Goal: Task Accomplishment & Management: Use online tool/utility

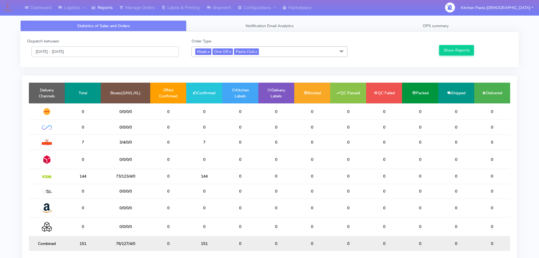
click at [101, 50] on input "[DATE] - [DATE]" at bounding box center [104, 51] width 147 height 10
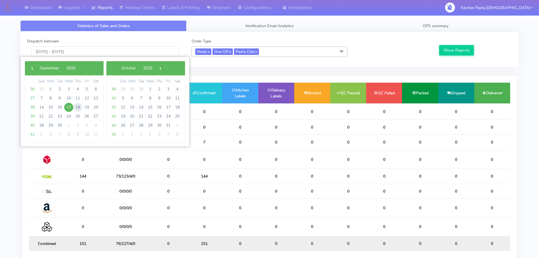
click at [74, 105] on span "18" at bounding box center [77, 107] width 9 height 9
type input "18/09/2025 - 18/09/2025"
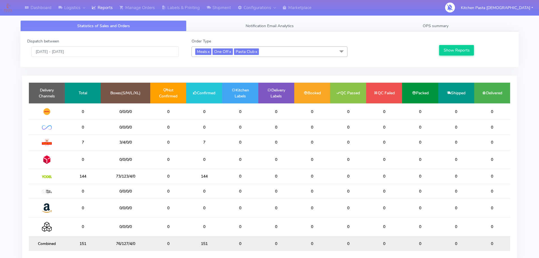
click at [452, 57] on div "Show Reports" at bounding box center [475, 47] width 82 height 19
click at [460, 52] on button "Show Reports" at bounding box center [456, 50] width 35 height 10
click at [453, 28] on link "OPS summary" at bounding box center [436, 25] width 166 height 11
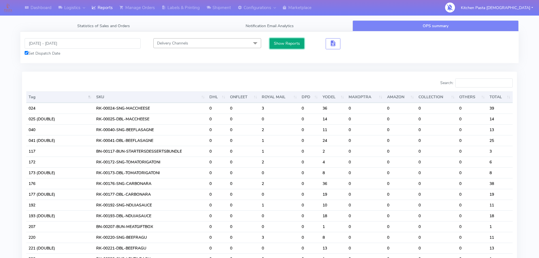
click at [287, 46] on button "Show Reports" at bounding box center [287, 43] width 35 height 10
click at [328, 44] on button "button" at bounding box center [333, 43] width 15 height 11
click at [336, 42] on span "button" at bounding box center [333, 44] width 7 height 5
click at [355, 42] on span "button" at bounding box center [353, 44] width 7 height 5
click at [470, 82] on input "Search:" at bounding box center [483, 82] width 57 height 9
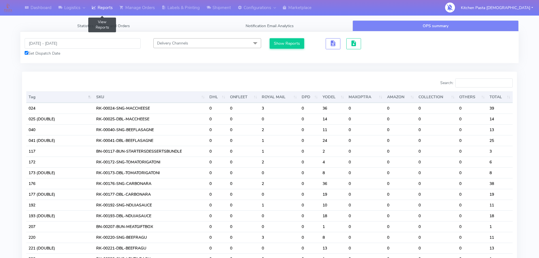
click at [112, 6] on link "Reports" at bounding box center [102, 8] width 28 height 16
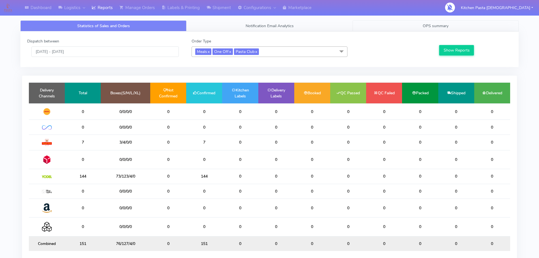
click at [398, 22] on link "OPS summary" at bounding box center [436, 25] width 166 height 11
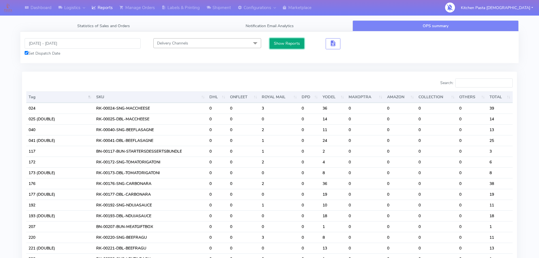
click at [289, 40] on button "Show Reports" at bounding box center [287, 43] width 35 height 10
click at [335, 42] on span "button" at bounding box center [333, 44] width 7 height 5
click at [352, 45] on span "button" at bounding box center [353, 44] width 7 height 5
click at [467, 80] on input "Search:" at bounding box center [483, 82] width 57 height 9
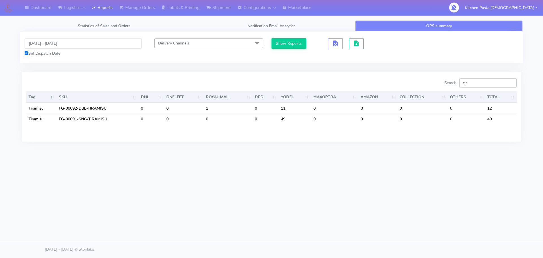
drag, startPoint x: 472, startPoint y: 84, endPoint x: 431, endPoint y: 85, distance: 41.1
click at [431, 85] on div "Search: tir" at bounding box center [396, 83] width 241 height 11
type input "pro"
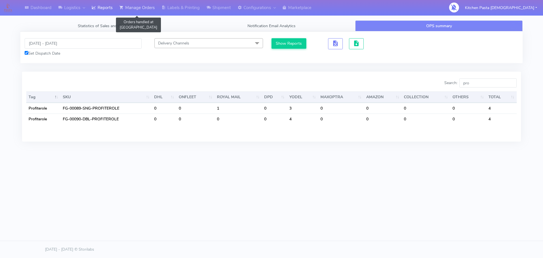
click at [128, 5] on link "Manage Orders" at bounding box center [137, 8] width 42 height 16
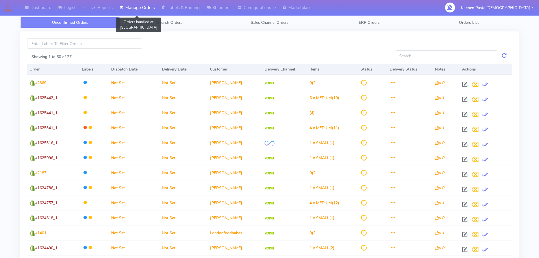
click at [123, 11] on link "Manage Orders" at bounding box center [137, 8] width 42 height 16
click at [104, 11] on link "Reports" at bounding box center [102, 8] width 28 height 16
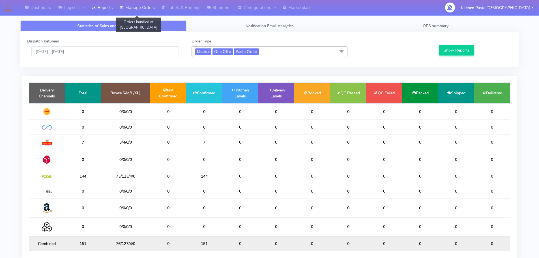
click at [137, 3] on link "Manage Orders" at bounding box center [137, 8] width 42 height 16
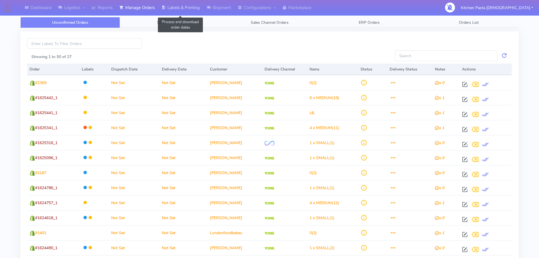
click at [183, 12] on link "Labels & Printing" at bounding box center [180, 8] width 45 height 16
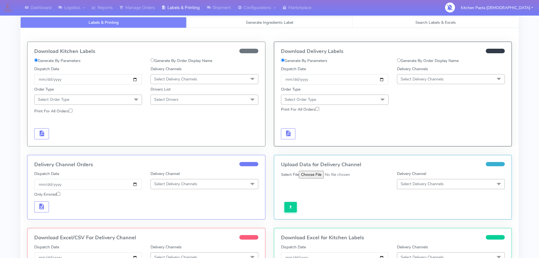
click at [233, 22] on link "Generate Ingredients Label" at bounding box center [270, 22] width 166 height 11
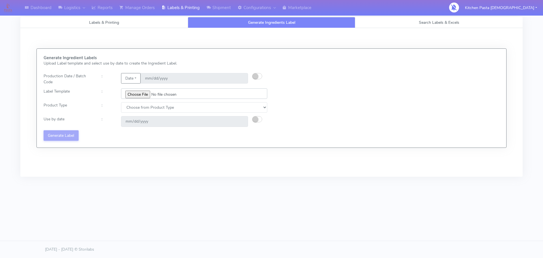
click at [147, 96] on input "file" at bounding box center [194, 93] width 146 height 10
click at [263, 78] on div at bounding box center [261, 79] width 19 height 12
click at [261, 76] on button "button" at bounding box center [257, 76] width 10 height 6
click at [240, 78] on input "[DATE]" at bounding box center [195, 78] width 108 height 10
type input "2025-09-18"
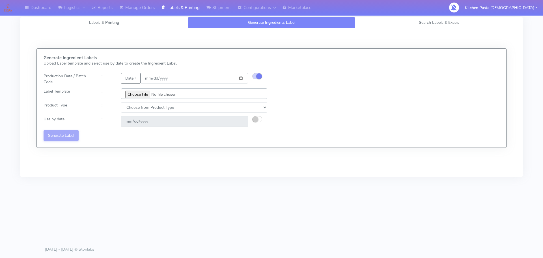
click at [140, 96] on input "file" at bounding box center [194, 93] width 146 height 10
type input "C:\fakepath\Profiteroles V1.jpg"
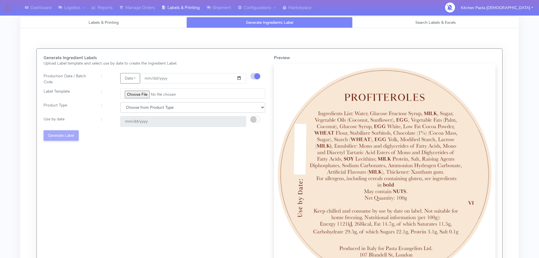
drag, startPoint x: 176, startPoint y: 108, endPoint x: 173, endPoint y: 109, distance: 3.3
click at [176, 108] on select "Choose from Product Type ECOM ERETAIL CIRCULAR CIRC_DESERTS LASAGNE" at bounding box center [192, 107] width 145 height 10
select select "3"
click at [120, 102] on select "Choose from Product Type ECOM ERETAIL CIRCULAR CIRC_DESERTS LASAGNE" at bounding box center [192, 107] width 145 height 10
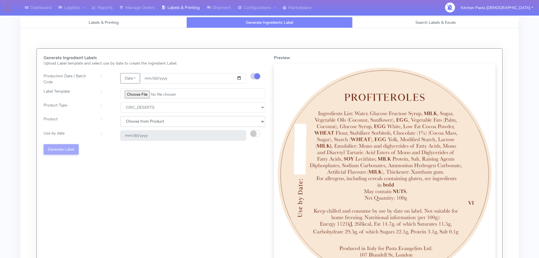
drag, startPoint x: 185, startPoint y: 120, endPoint x: 181, endPoint y: 119, distance: 3.8
click at [181, 119] on select "Choose from Product CLASSIC_TIRAMISU CREMA_AMARENA PROFITEROLES" at bounding box center [192, 121] width 145 height 10
select select "2"
click at [120, 116] on select "Choose from Product CLASSIC_TIRAMISU CREMA_AMARENA PROFITEROLES" at bounding box center [192, 121] width 145 height 10
click at [255, 132] on small "button" at bounding box center [254, 133] width 6 height 6
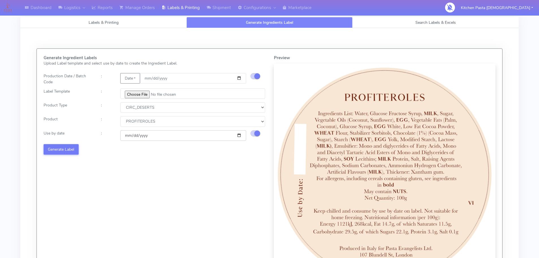
click at [239, 135] on input "2025-09-20" at bounding box center [183, 135] width 126 height 10
type input "2025-09-21"
click at [177, 183] on div "Generate Ingredient Labels Upload Label template and select use by date to crea…" at bounding box center [154, 170] width 230 height 230
click at [82, 153] on div "Generate Ingredient Labels Upload Label template and select use by date to crea…" at bounding box center [154, 170] width 230 height 230
click at [67, 152] on button "Generate Label" at bounding box center [61, 149] width 35 height 10
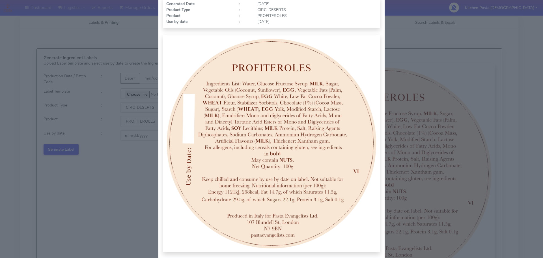
scroll to position [59, 0]
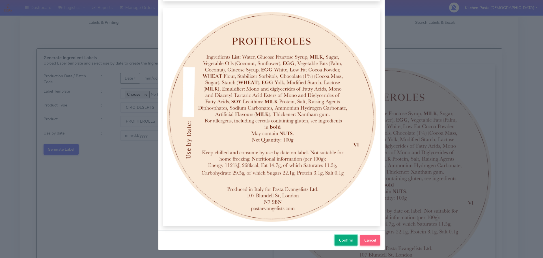
click at [343, 240] on span "Confirm" at bounding box center [346, 239] width 14 height 5
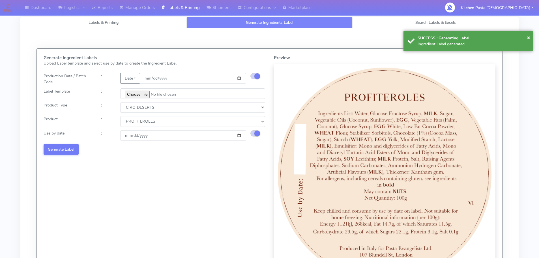
select select
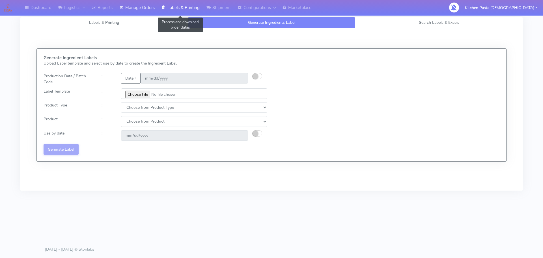
click at [158, 11] on link "Manage Orders" at bounding box center [137, 8] width 42 height 16
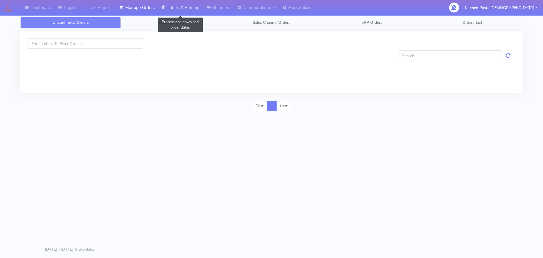
drag, startPoint x: 186, startPoint y: 11, endPoint x: 201, endPoint y: 13, distance: 15.4
click at [186, 11] on link "Labels & Printing" at bounding box center [180, 8] width 45 height 16
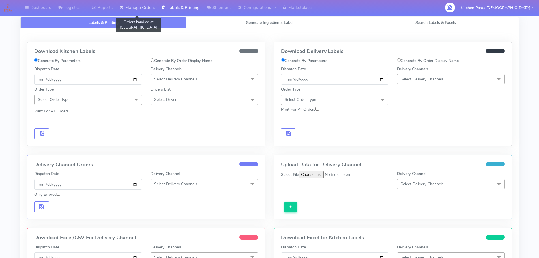
click at [131, 8] on link "Manage Orders" at bounding box center [137, 8] width 42 height 16
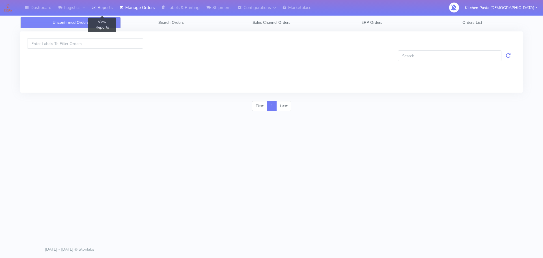
click at [104, 5] on link "Reports" at bounding box center [102, 8] width 28 height 16
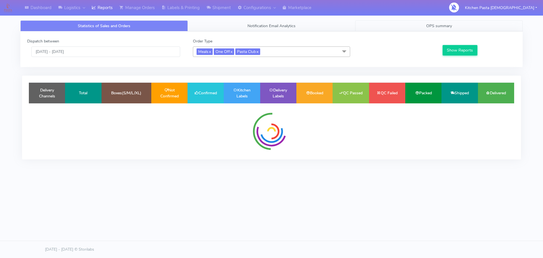
click at [485, 23] on link "OPS summary" at bounding box center [440, 25] width 168 height 11
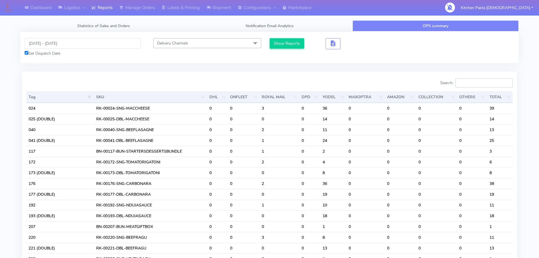
click at [484, 82] on input "Search:" at bounding box center [483, 82] width 57 height 9
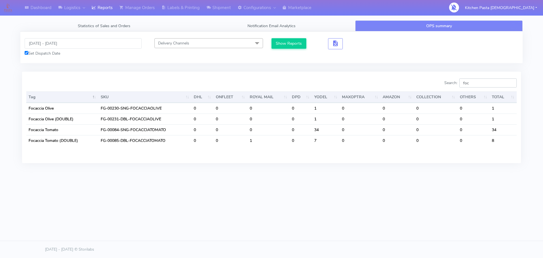
type input "foc"
click at [89, 46] on input "[DATE] - [DATE]" at bounding box center [83, 43] width 117 height 10
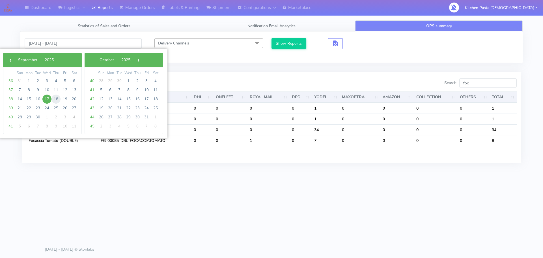
drag, startPoint x: 70, startPoint y: 98, endPoint x: 59, endPoint y: 97, distance: 10.8
click at [59, 97] on span "18" at bounding box center [56, 99] width 9 height 9
type input "18/09/2025 - 18/09/2025"
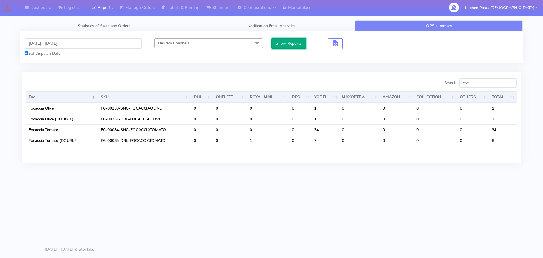
click at [290, 43] on button "Show Reports" at bounding box center [289, 43] width 35 height 10
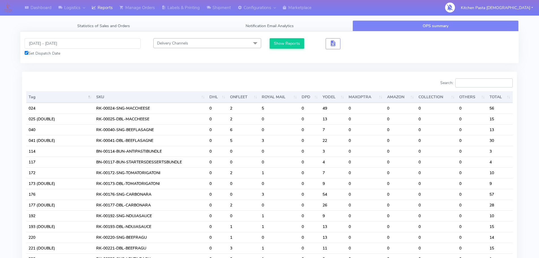
click at [495, 87] on input "Search:" at bounding box center [483, 82] width 57 height 9
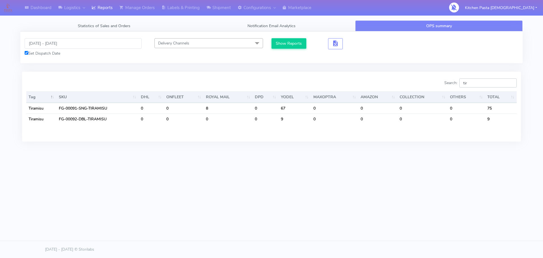
click at [489, 82] on input "tir" at bounding box center [488, 82] width 57 height 9
drag, startPoint x: 493, startPoint y: 85, endPoint x: 409, endPoint y: 88, distance: 83.8
click at [409, 88] on div "Search: tir" at bounding box center [396, 83] width 241 height 11
drag, startPoint x: 495, startPoint y: 85, endPoint x: 454, endPoint y: 86, distance: 41.1
click at [454, 86] on label "Search: pro" at bounding box center [481, 82] width 72 height 9
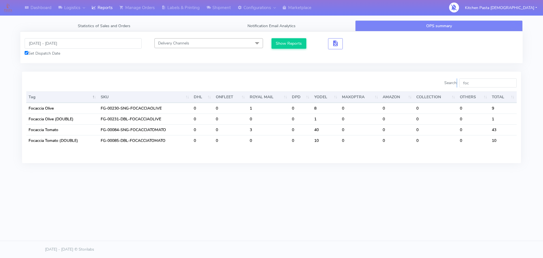
drag, startPoint x: 463, startPoint y: 87, endPoint x: 460, endPoint y: 87, distance: 3.4
click at [460, 87] on div "Search: foc" at bounding box center [396, 83] width 241 height 11
click at [482, 83] on input "foc" at bounding box center [488, 82] width 57 height 9
drag, startPoint x: 484, startPoint y: 82, endPoint x: 438, endPoint y: 83, distance: 46.7
click at [438, 83] on div "Search: foc" at bounding box center [396, 83] width 241 height 11
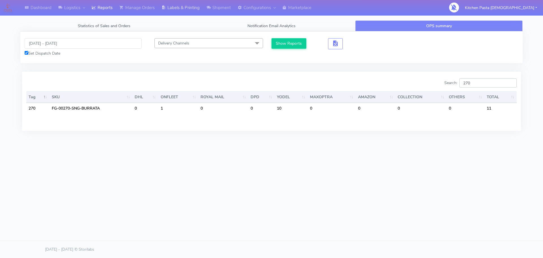
type input "270"
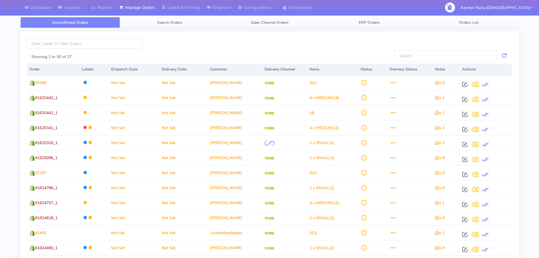
click at [182, 16] on div "Unconfirmed Orders Search Orders Sales Channel Orders ERP Orders Orders List Sh…" at bounding box center [269, 261] width 498 height 502
click at [190, 11] on link "Labels & Printing" at bounding box center [180, 8] width 45 height 16
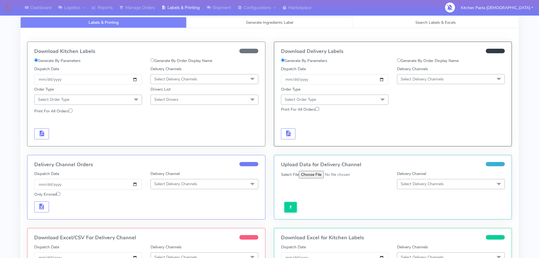
click at [277, 24] on span "Generate Ingredients Label" at bounding box center [269, 22] width 47 height 5
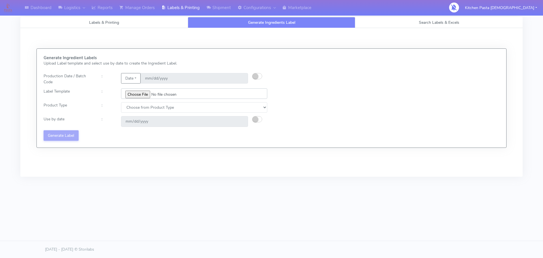
click at [141, 93] on input "file" at bounding box center [194, 93] width 146 height 10
type input "C:\fakepath\Profiteroles V1.jpg"
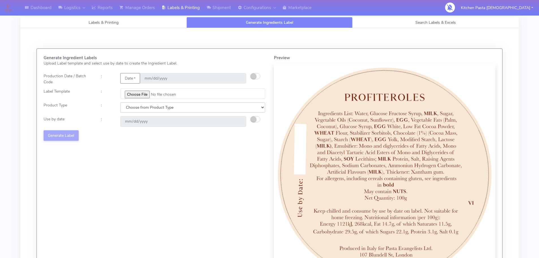
drag, startPoint x: 170, startPoint y: 106, endPoint x: 166, endPoint y: 112, distance: 7.6
click at [170, 106] on select "Choose from Product Type ECOM ERETAIL CIRCULAR CIRC_DESERTS LASAGNE" at bounding box center [192, 107] width 145 height 10
select select "3"
click at [120, 102] on select "Choose from Product Type ECOM ERETAIL CIRCULAR CIRC_DESERTS LASAGNE" at bounding box center [192, 107] width 145 height 10
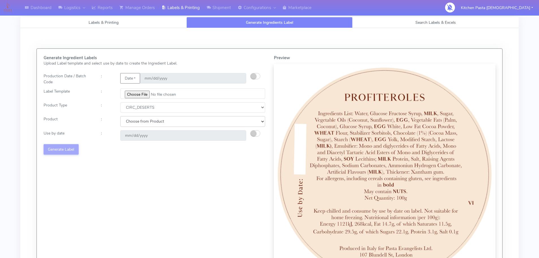
drag, startPoint x: 158, startPoint y: 121, endPoint x: 158, endPoint y: 125, distance: 3.4
click at [158, 121] on select "Choose from Product CLASSIC_TIRAMISU CREMA_AMARENA PROFITEROLES" at bounding box center [192, 121] width 145 height 10
select select "2"
click at [120, 116] on select "Choose from Product CLASSIC_TIRAMISU CREMA_AMARENA PROFITEROLES" at bounding box center [192, 121] width 145 height 10
type input "2025-09-20"
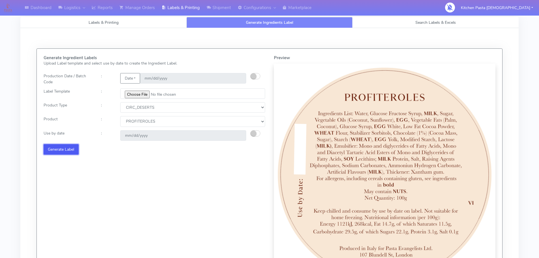
click at [63, 148] on button "Generate Label" at bounding box center [61, 149] width 35 height 10
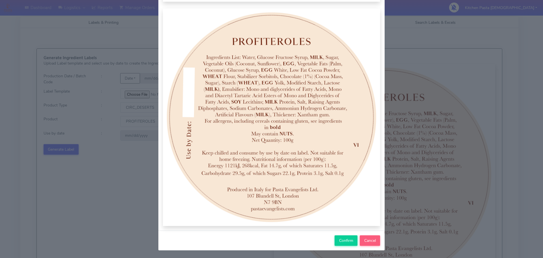
scroll to position [59, 0]
click at [349, 243] on span "Confirm" at bounding box center [346, 239] width 14 height 5
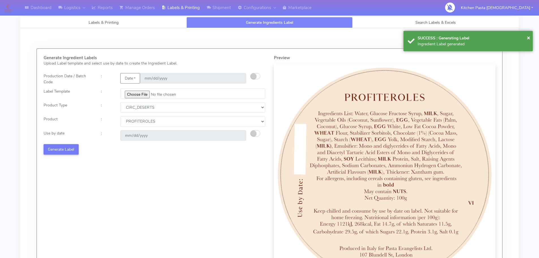
select select
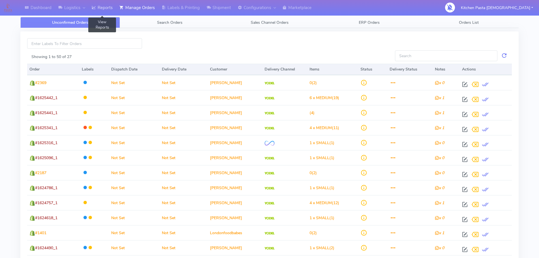
click at [116, 8] on link "Reports" at bounding box center [102, 8] width 28 height 16
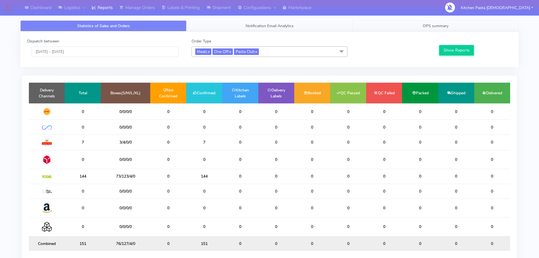
click at [405, 20] on link "OPS summary" at bounding box center [436, 25] width 166 height 11
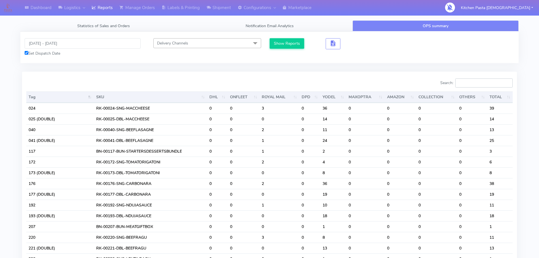
click at [495, 82] on input "Search:" at bounding box center [483, 82] width 57 height 9
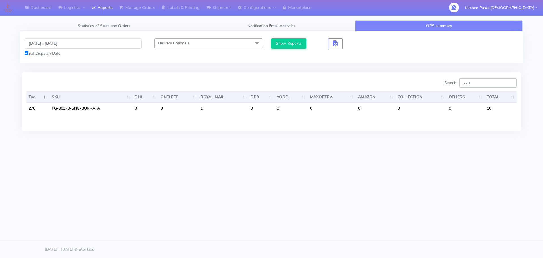
type input "270"
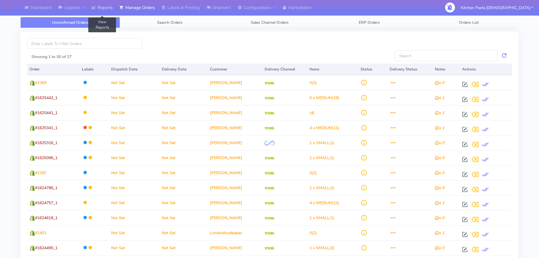
click at [106, 4] on link "Reports" at bounding box center [102, 8] width 28 height 16
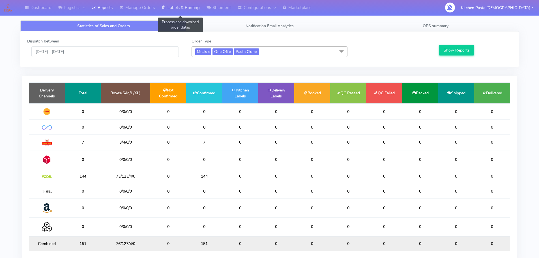
click at [196, 5] on link "Labels & Printing" at bounding box center [180, 8] width 45 height 16
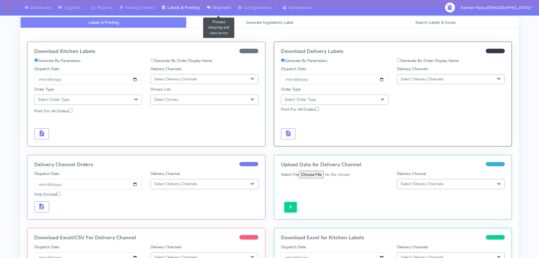
click at [211, 6] on icon at bounding box center [209, 8] width 4 height 6
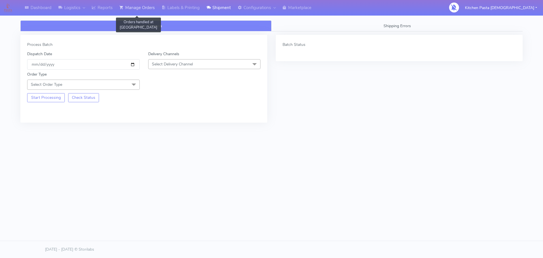
click at [143, 9] on link "Manage Orders" at bounding box center [137, 8] width 42 height 16
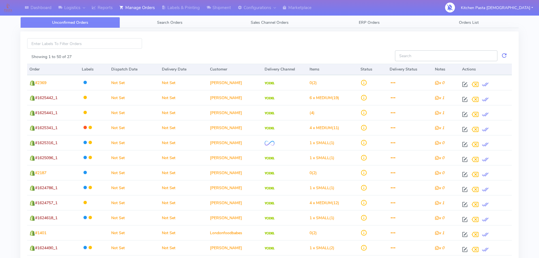
click at [449, 55] on input "Showing 1 to 50 of 27" at bounding box center [446, 55] width 102 height 10
click at [445, 59] on input "Showing 1 to 50 of 27" at bounding box center [446, 55] width 102 height 10
click at [104, 8] on link "Reports" at bounding box center [102, 8] width 28 height 16
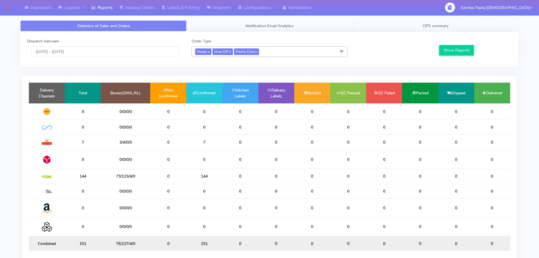
click at [397, 23] on link "OPS summary" at bounding box center [436, 25] width 166 height 11
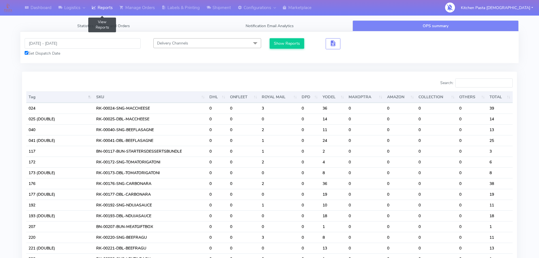
click at [106, 10] on link "Reports" at bounding box center [102, 8] width 28 height 16
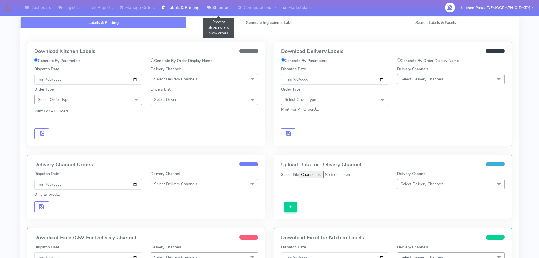
drag, startPoint x: 226, startPoint y: 7, endPoint x: 223, endPoint y: 10, distance: 4.2
click at [226, 7] on link "Shipment" at bounding box center [218, 8] width 31 height 16
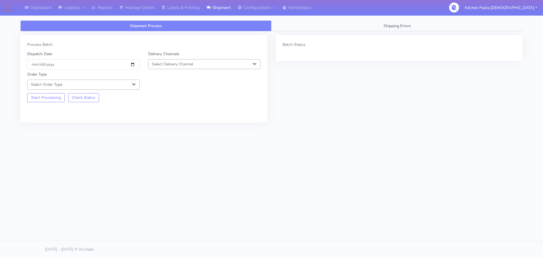
drag, startPoint x: 180, startPoint y: 64, endPoint x: 166, endPoint y: 103, distance: 41.5
click at [180, 64] on span "Select Delivery Channel" at bounding box center [172, 63] width 41 height 5
click at [164, 125] on div "Yodel" at bounding box center [204, 128] width 106 height 6
click at [110, 88] on span "Select Order Type" at bounding box center [83, 85] width 113 height 10
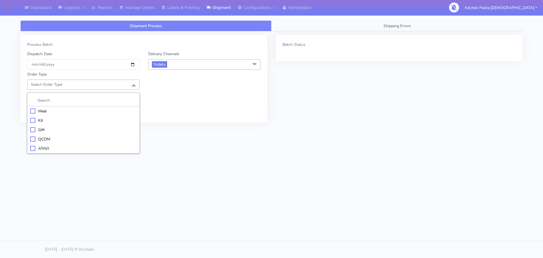
click at [76, 112] on div "Meal" at bounding box center [83, 111] width 106 height 6
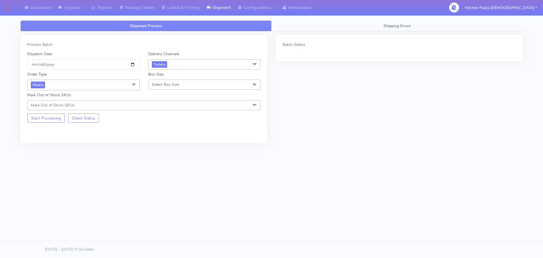
click at [156, 82] on span "Select Box Size" at bounding box center [204, 85] width 113 height 10
click at [163, 149] on div "Mega" at bounding box center [204, 148] width 106 height 6
click at [55, 119] on button "Start Processing" at bounding box center [46, 118] width 38 height 9
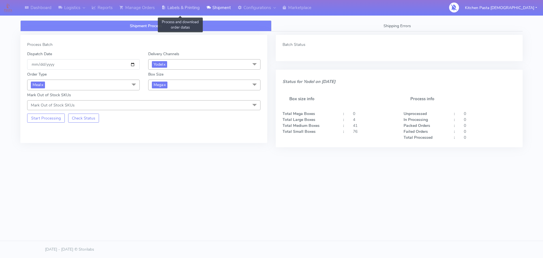
click at [178, 7] on link "Labels & Printing" at bounding box center [180, 8] width 45 height 16
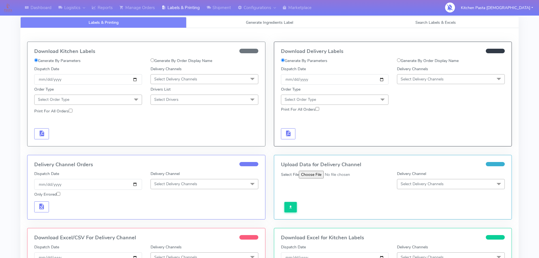
click at [438, 83] on span "Select Delivery Channels" at bounding box center [451, 79] width 108 height 10
click at [410, 140] on div "Yodel" at bounding box center [451, 143] width 102 height 6
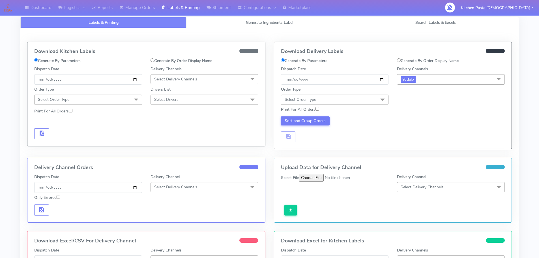
click at [369, 97] on span "Select Order Type" at bounding box center [335, 100] width 108 height 10
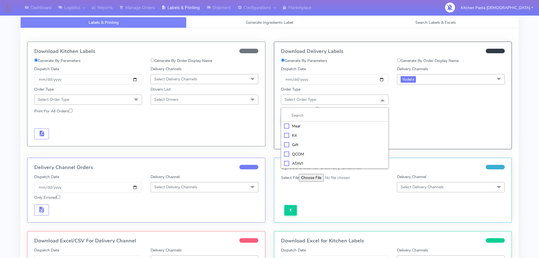
click at [333, 125] on div "Meal" at bounding box center [335, 126] width 102 height 6
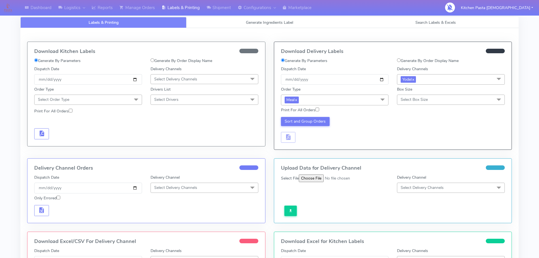
click at [405, 101] on span "Select Box Size" at bounding box center [414, 99] width 27 height 5
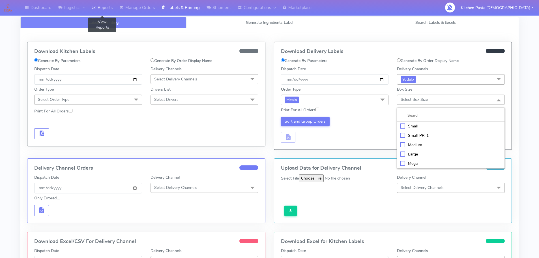
click at [99, 12] on link "Reports" at bounding box center [102, 8] width 28 height 16
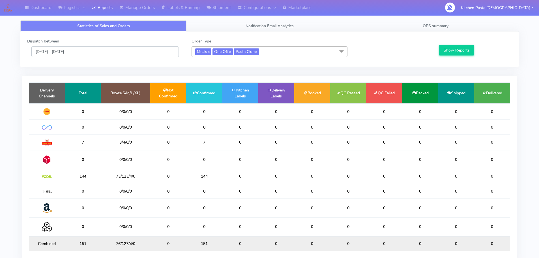
click at [125, 53] on input "[DATE] - [DATE]" at bounding box center [104, 51] width 147 height 10
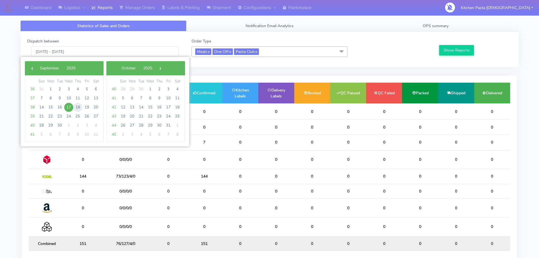
click at [78, 108] on span "18" at bounding box center [77, 107] width 9 height 9
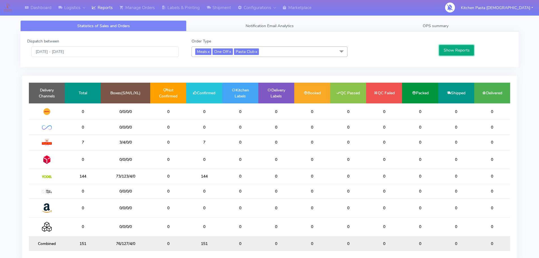
click at [459, 55] on button "Show Reports" at bounding box center [456, 50] width 35 height 10
click at [134, 56] on input "[DATE] - [DATE]" at bounding box center [104, 51] width 147 height 10
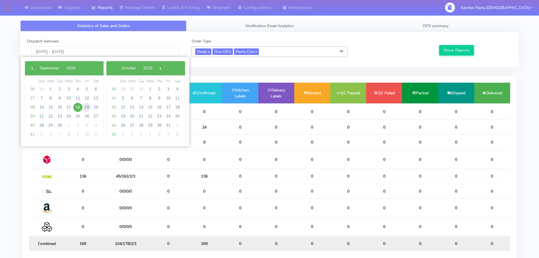
click at [83, 108] on span "19" at bounding box center [86, 107] width 9 height 9
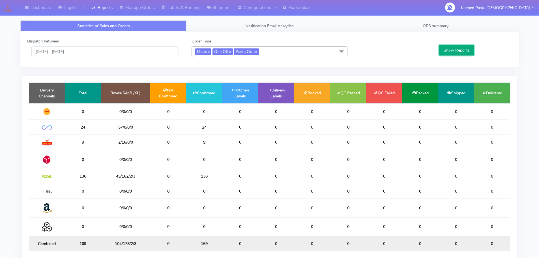
click at [461, 50] on button "Show Reports" at bounding box center [456, 50] width 35 height 10
click at [117, 48] on input "19/09/2025 - 19/09/2025" at bounding box center [104, 51] width 147 height 10
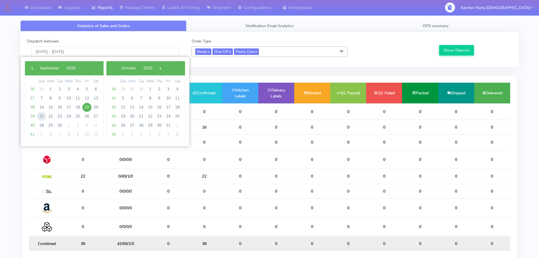
click at [38, 117] on span "21" at bounding box center [41, 116] width 9 height 9
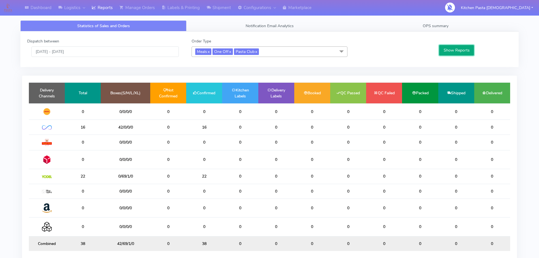
click at [464, 52] on button "Show Reports" at bounding box center [456, 50] width 35 height 10
click at [106, 51] on input "21/09/2025 - 21/09/2025" at bounding box center [104, 51] width 147 height 10
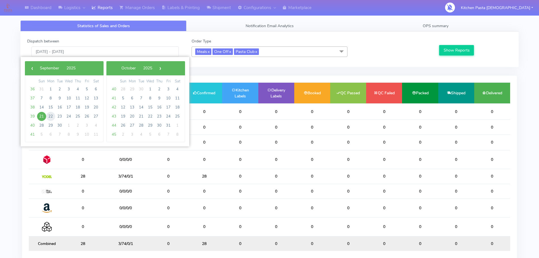
click at [52, 116] on span "22" at bounding box center [50, 116] width 9 height 9
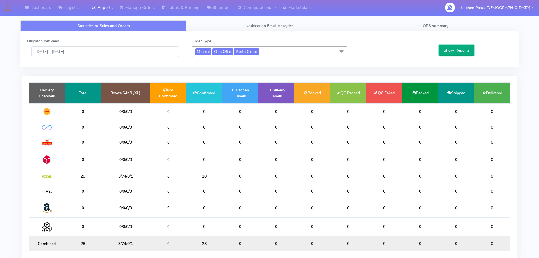
click at [464, 49] on button "Show Reports" at bounding box center [456, 50] width 35 height 10
click at [113, 49] on input "22/09/2025 - 22/09/2025" at bounding box center [104, 51] width 147 height 10
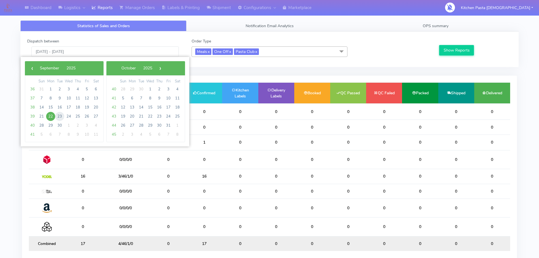
click at [57, 117] on span "23" at bounding box center [59, 116] width 9 height 9
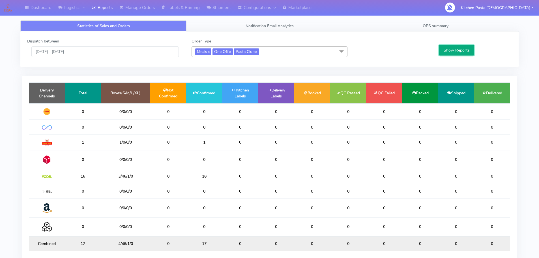
click at [462, 50] on button "Show Reports" at bounding box center [456, 50] width 35 height 10
drag, startPoint x: 113, startPoint y: 49, endPoint x: 110, endPoint y: 52, distance: 3.8
click at [113, 49] on input "23/09/2025 - 23/09/2025" at bounding box center [104, 51] width 147 height 10
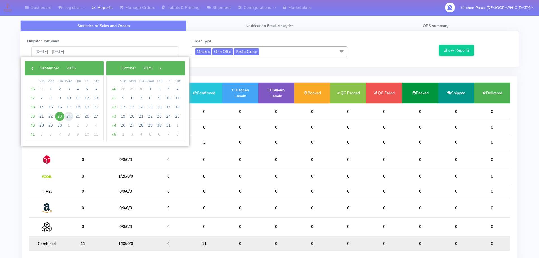
click at [68, 113] on span "24" at bounding box center [68, 116] width 9 height 9
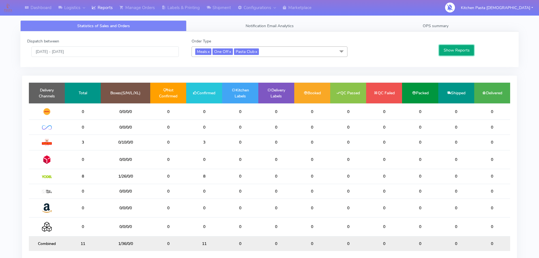
click at [450, 52] on button "Show Reports" at bounding box center [456, 50] width 35 height 10
click at [111, 50] on input "24/09/2025 - 24/09/2025" at bounding box center [104, 51] width 147 height 10
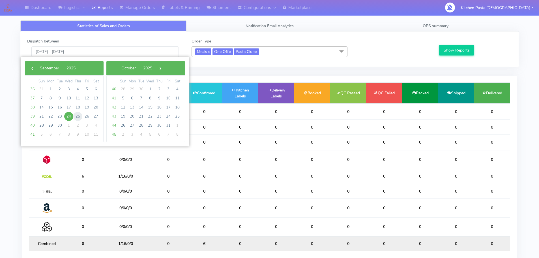
click at [77, 116] on span "25" at bounding box center [77, 116] width 9 height 9
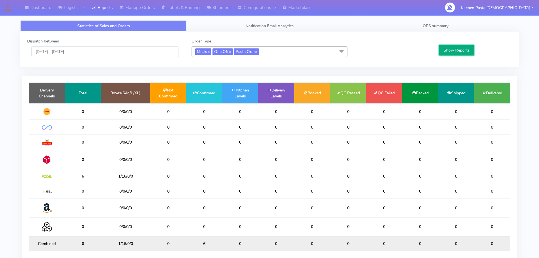
click at [455, 47] on button "Show Reports" at bounding box center [456, 50] width 35 height 10
click at [114, 52] on input "25/09/2025 - 25/09/2025" at bounding box center [104, 51] width 147 height 10
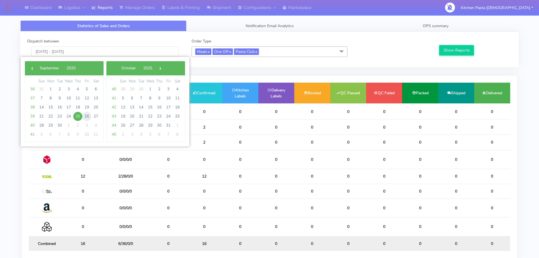
click at [85, 116] on span "26" at bounding box center [86, 116] width 9 height 9
type input "26/09/2025 - 26/09/2025"
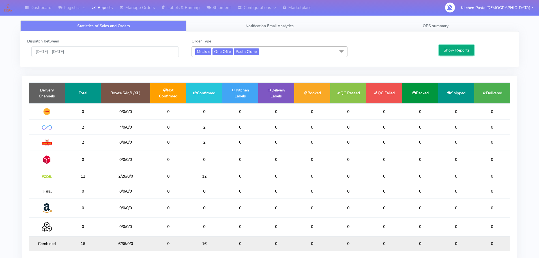
click at [448, 50] on button "Show Reports" at bounding box center [456, 50] width 35 height 10
click at [207, 5] on link "Shipment" at bounding box center [218, 8] width 31 height 16
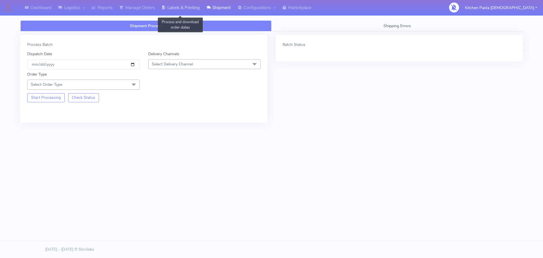
click at [194, 6] on link "Labels & Printing" at bounding box center [180, 8] width 45 height 16
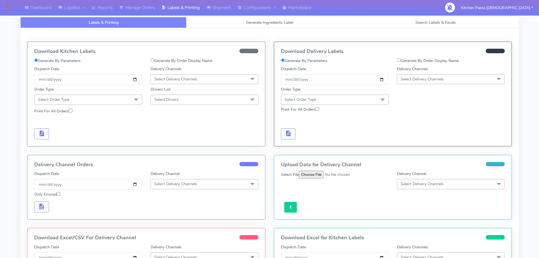
click at [449, 78] on span "Select Delivery Channels" at bounding box center [451, 79] width 108 height 10
click at [414, 139] on li "Yodel" at bounding box center [450, 142] width 107 height 9
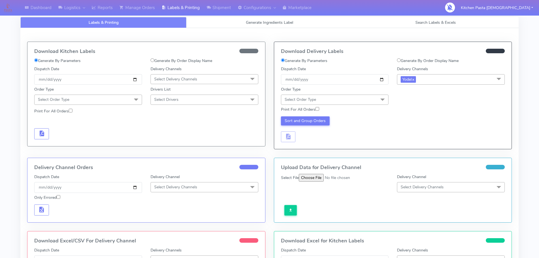
click at [375, 99] on span "Select Order Type" at bounding box center [335, 100] width 108 height 10
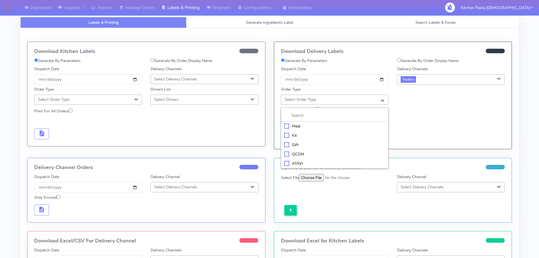
click at [299, 122] on li "Meal" at bounding box center [334, 125] width 107 height 9
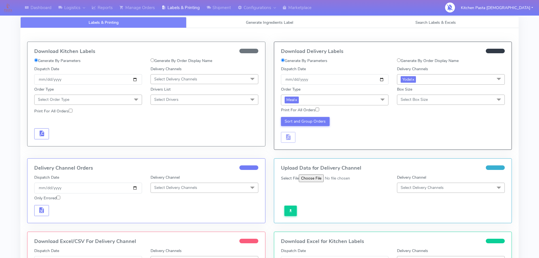
click at [413, 97] on span "Select Box Size" at bounding box center [451, 100] width 108 height 10
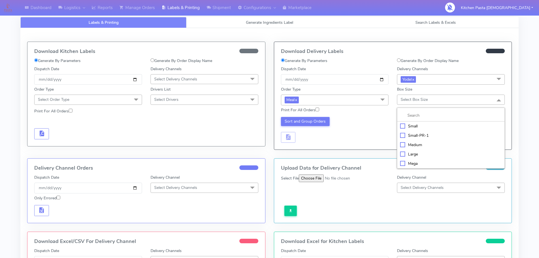
click at [415, 162] on div "Mega" at bounding box center [451, 163] width 102 height 6
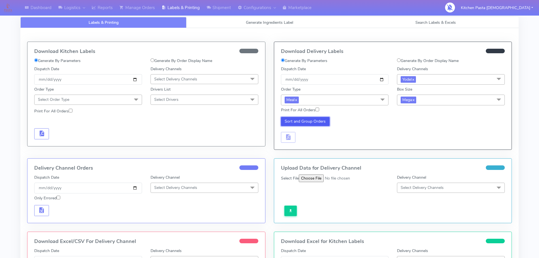
click at [301, 124] on button "Sort and Group Orders" at bounding box center [305, 121] width 49 height 9
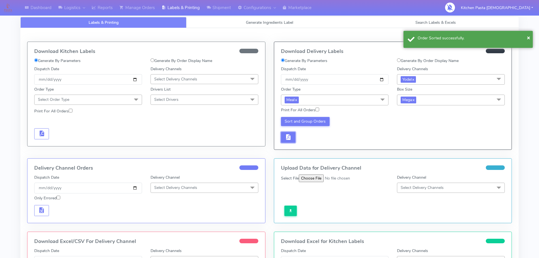
drag, startPoint x: 295, startPoint y: 141, endPoint x: 303, endPoint y: 140, distance: 7.8
click at [295, 141] on button "button" at bounding box center [288, 137] width 15 height 11
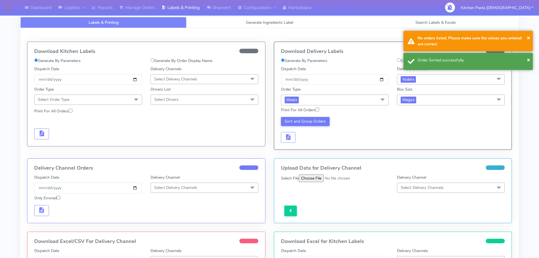
click at [309, 139] on div "Sort and Group Orders" at bounding box center [335, 130] width 116 height 26
click at [293, 135] on button "button" at bounding box center [288, 137] width 15 height 11
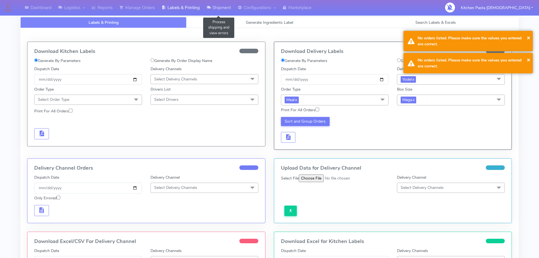
click at [211, 5] on icon at bounding box center [209, 8] width 4 height 6
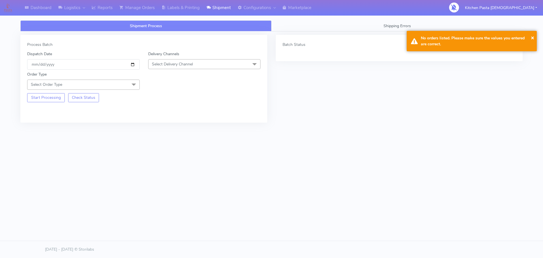
click at [201, 67] on span "Select Delivery Channel" at bounding box center [204, 64] width 113 height 10
drag, startPoint x: 172, startPoint y: 125, endPoint x: 127, endPoint y: 121, distance: 44.6
click at [173, 125] on div "Yodel" at bounding box center [204, 128] width 106 height 6
drag, startPoint x: 117, startPoint y: 80, endPoint x: 97, endPoint y: 89, distance: 21.3
click at [117, 80] on span "Select Order Type" at bounding box center [83, 85] width 113 height 10
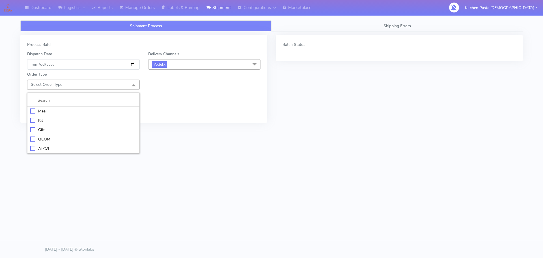
click at [44, 113] on div "Meal" at bounding box center [83, 111] width 106 height 6
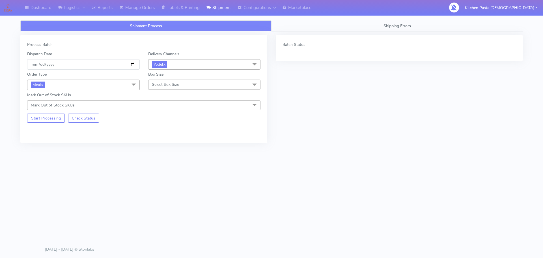
click at [164, 82] on span "Select Box Size" at bounding box center [165, 84] width 27 height 5
click at [163, 145] on div "Mega" at bounding box center [204, 148] width 106 height 6
click at [45, 119] on button "Start Processing" at bounding box center [46, 118] width 38 height 9
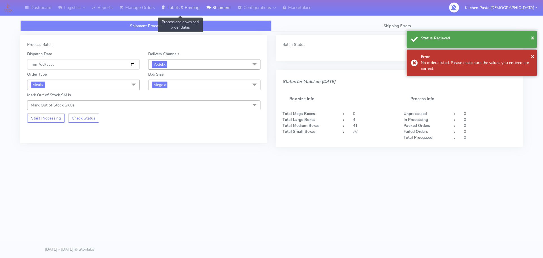
click at [194, 10] on link "Labels & Printing" at bounding box center [180, 8] width 45 height 16
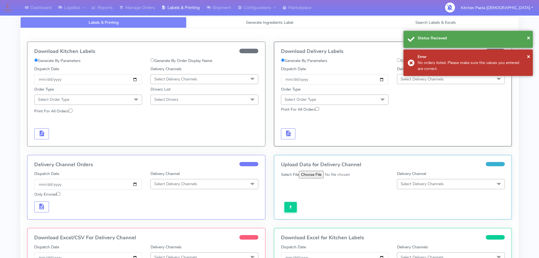
click at [454, 78] on span "Select Delivery Channels" at bounding box center [451, 79] width 108 height 10
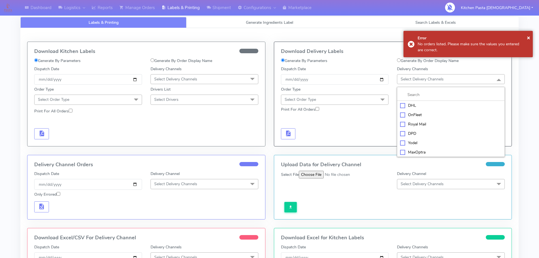
click at [408, 144] on div "Yodel" at bounding box center [451, 143] width 102 height 6
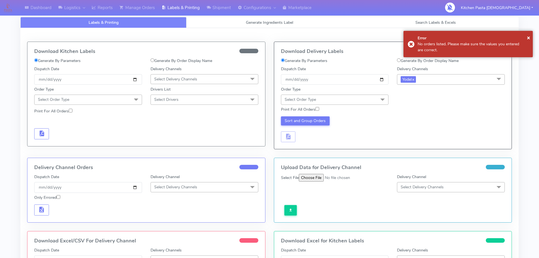
click at [369, 102] on span "Select Order Type" at bounding box center [335, 100] width 108 height 10
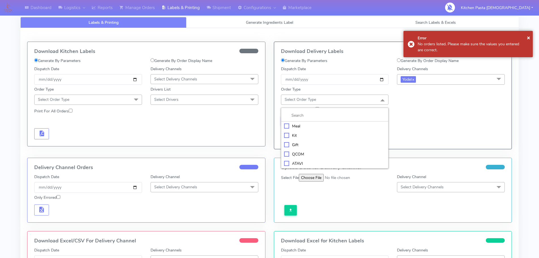
click at [297, 129] on div "Meal" at bounding box center [335, 126] width 102 height 6
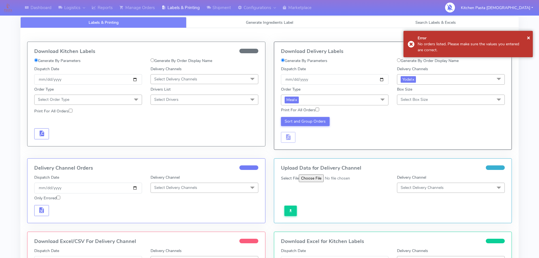
click at [413, 99] on span "Select Box Size" at bounding box center [414, 99] width 27 height 5
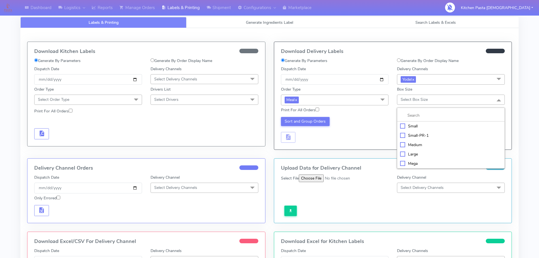
click at [408, 161] on div "Mega" at bounding box center [451, 163] width 102 height 6
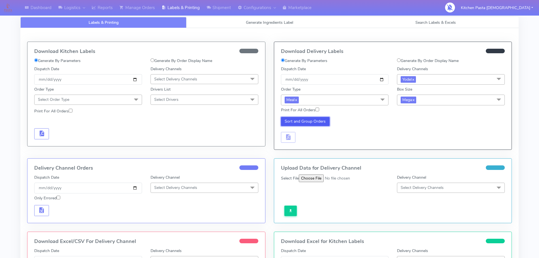
click at [296, 121] on button "Sort and Group Orders" at bounding box center [305, 121] width 49 height 9
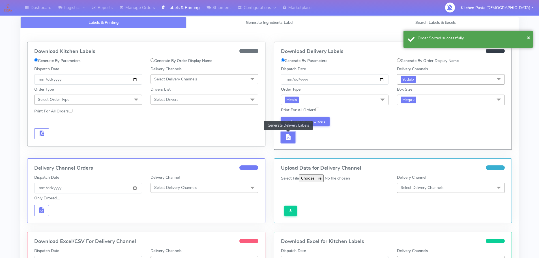
click at [291, 142] on button "button" at bounding box center [288, 137] width 15 height 11
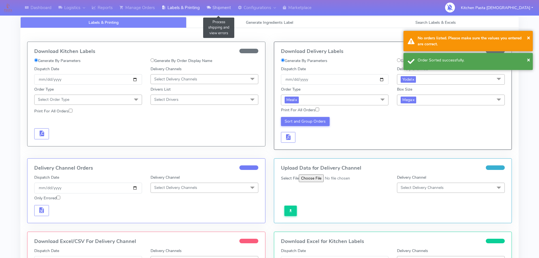
click at [213, 3] on link "Shipment" at bounding box center [218, 8] width 31 height 16
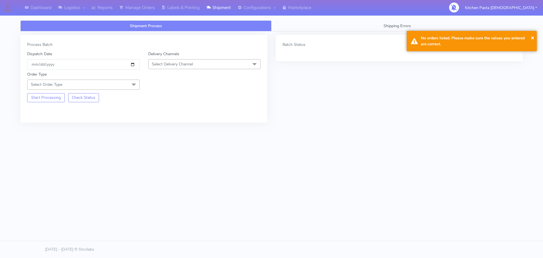
click at [190, 59] on span "Select Delivery Channel" at bounding box center [204, 64] width 113 height 10
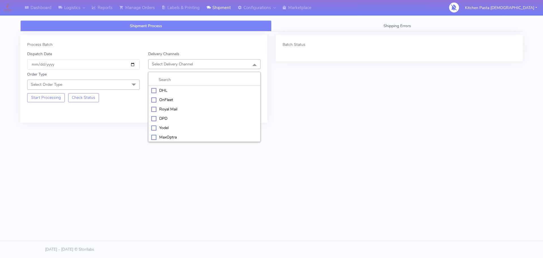
click at [164, 126] on div "Yodel" at bounding box center [204, 128] width 106 height 6
click at [121, 86] on span "Select Order Type" at bounding box center [83, 85] width 113 height 10
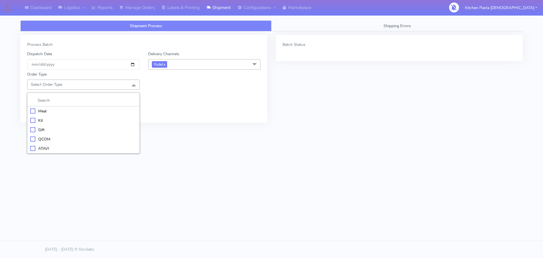
click at [57, 111] on div "Meal" at bounding box center [83, 111] width 106 height 6
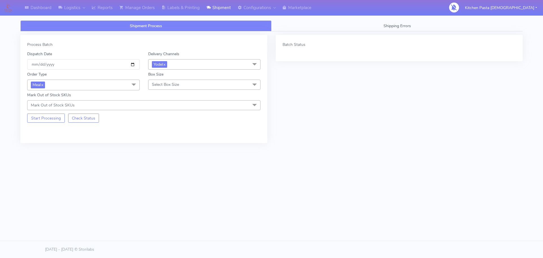
click at [154, 83] on span "Select Box Size" at bounding box center [165, 84] width 27 height 5
click at [159, 138] on div "Large" at bounding box center [204, 139] width 106 height 6
click at [47, 118] on button "Start Processing" at bounding box center [46, 118] width 38 height 9
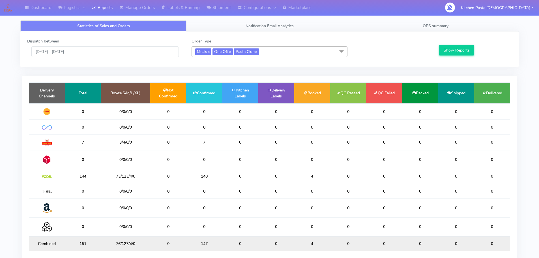
click at [93, 45] on div "Dispatch between [DATE] - [DATE]" at bounding box center [105, 47] width 164 height 19
click at [97, 52] on input "[DATE] - [DATE]" at bounding box center [104, 51] width 147 height 10
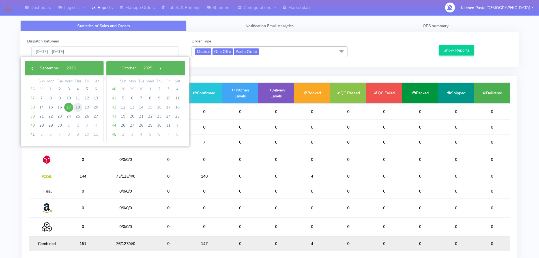
click at [79, 106] on span "18" at bounding box center [77, 107] width 9 height 9
type input "[DATE] - [DATE]"
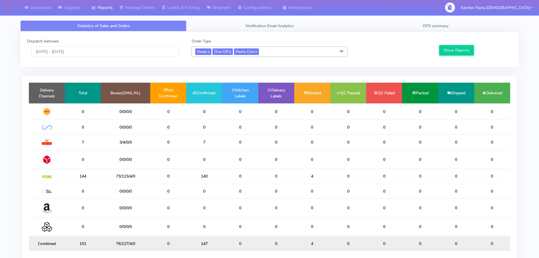
click at [465, 38] on div "Dispatch between [DATE] - [DATE] Order Type Meals x One Off x Pasta Club x Sele…" at bounding box center [269, 49] width 498 height 36
click at [459, 50] on button "Show Reports" at bounding box center [456, 50] width 35 height 10
drag, startPoint x: 183, startPoint y: 5, endPoint x: 199, endPoint y: 5, distance: 16.4
click at [183, 5] on link "Labels & Printing" at bounding box center [180, 8] width 45 height 16
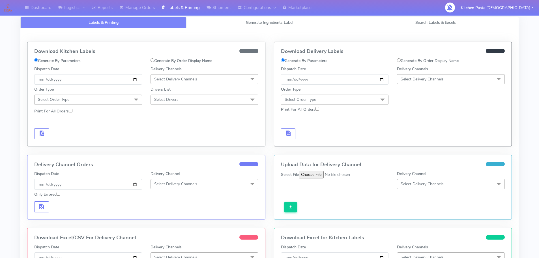
click at [419, 78] on span "Select Delivery Channels" at bounding box center [422, 78] width 43 height 5
click at [404, 141] on div "Yodel" at bounding box center [451, 143] width 102 height 6
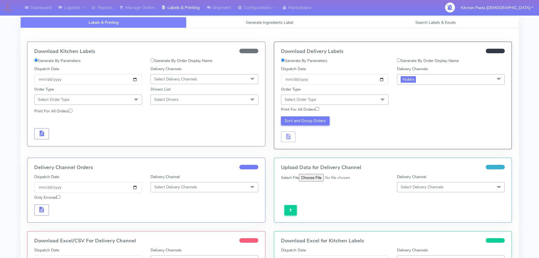
click at [374, 96] on span "Select Order Type" at bounding box center [335, 100] width 108 height 10
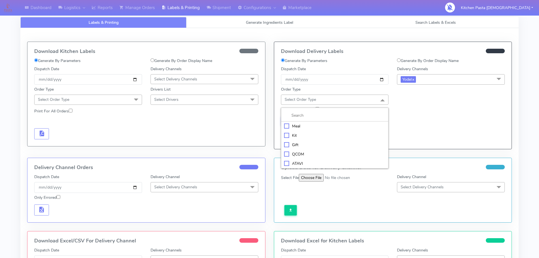
click at [332, 125] on div "Meal" at bounding box center [335, 126] width 102 height 6
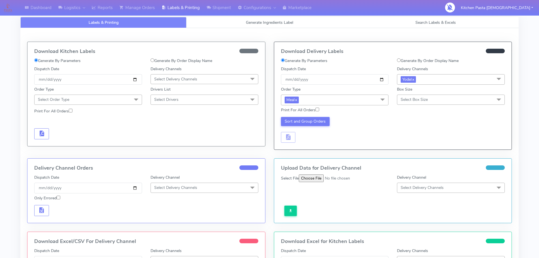
click at [436, 100] on span "Select Box Size" at bounding box center [451, 100] width 108 height 10
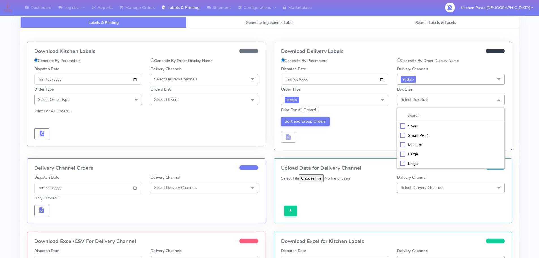
click at [406, 155] on div "Large" at bounding box center [451, 154] width 102 height 6
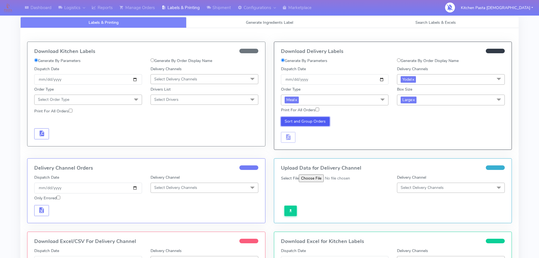
click at [304, 122] on button "Sort and Group Orders" at bounding box center [305, 121] width 49 height 9
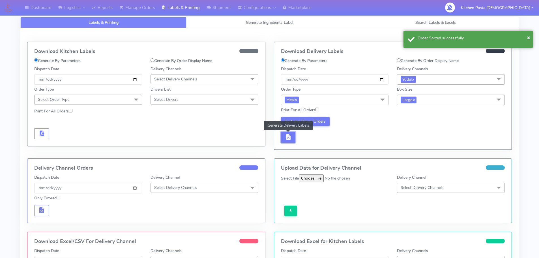
click at [292, 137] on button "button" at bounding box center [288, 137] width 15 height 11
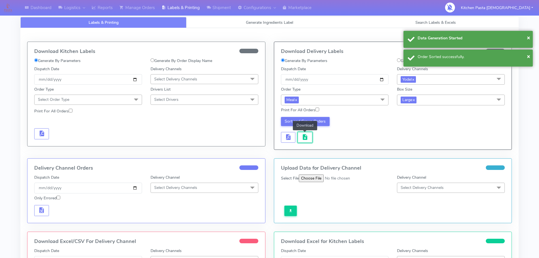
click at [303, 137] on span "button" at bounding box center [305, 138] width 7 height 5
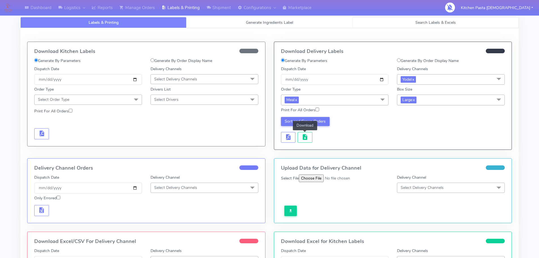
click at [445, 17] on link "Search Labels & Excels" at bounding box center [436, 22] width 166 height 11
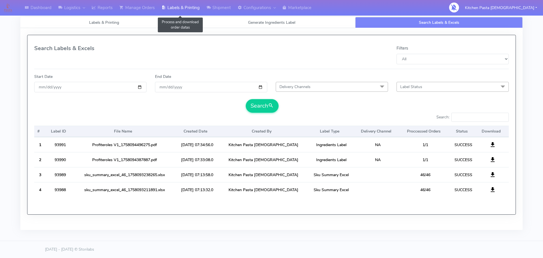
click at [172, 12] on link "Labels & Printing" at bounding box center [180, 8] width 45 height 16
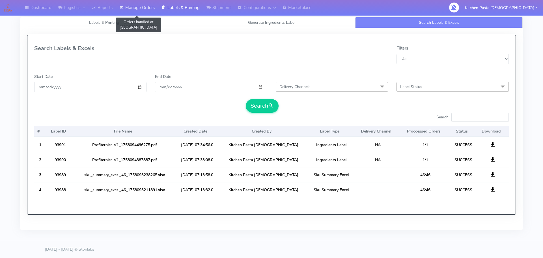
click at [142, 11] on link "Manage Orders" at bounding box center [137, 8] width 42 height 16
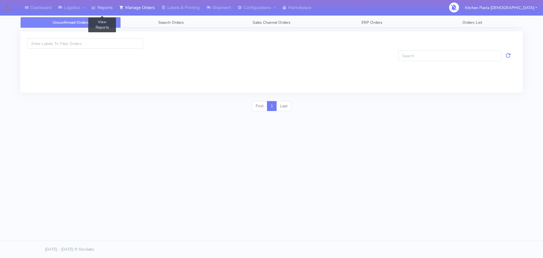
click at [113, 10] on link "Reports" at bounding box center [102, 8] width 28 height 16
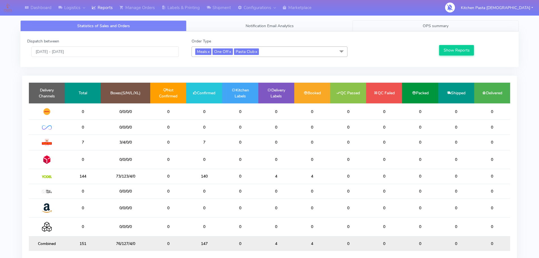
click at [438, 28] on span "OPS summary" at bounding box center [436, 25] width 26 height 5
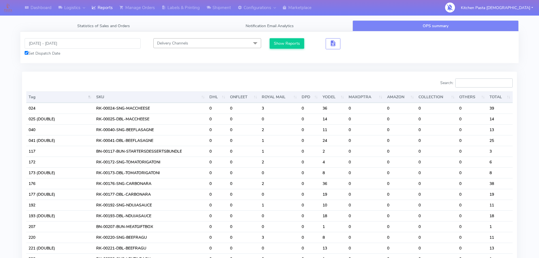
click at [490, 83] on input "Search:" at bounding box center [483, 82] width 57 height 9
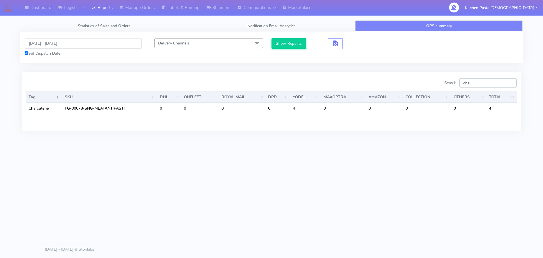
type input "cha"
click at [87, 48] on input "[DATE] - [DATE]" at bounding box center [83, 43] width 117 height 10
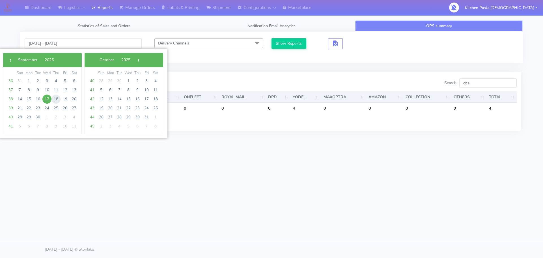
click at [57, 96] on span "18" at bounding box center [56, 99] width 9 height 9
type input "[DATE] - [DATE]"
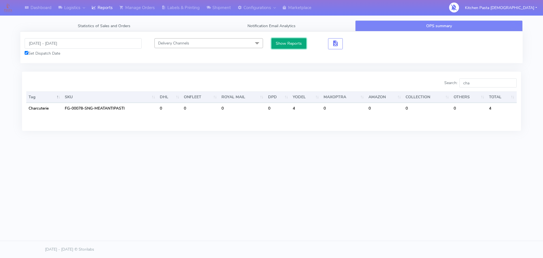
click at [294, 45] on button "Show Reports" at bounding box center [289, 43] width 35 height 10
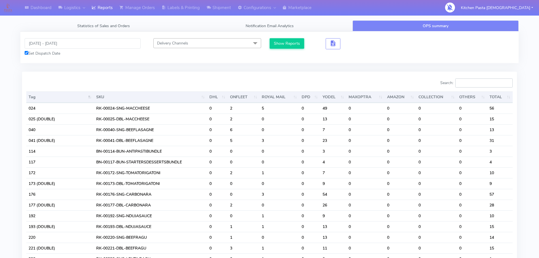
click at [490, 83] on input "Search:" at bounding box center [483, 82] width 57 height 9
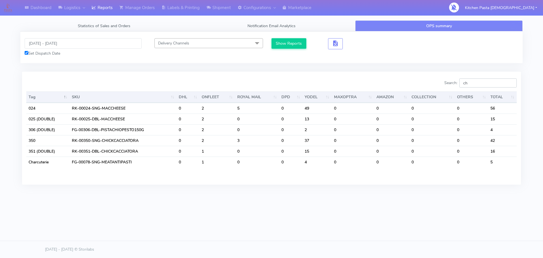
type input "cha"
